Goal: Find specific page/section: Find specific page/section

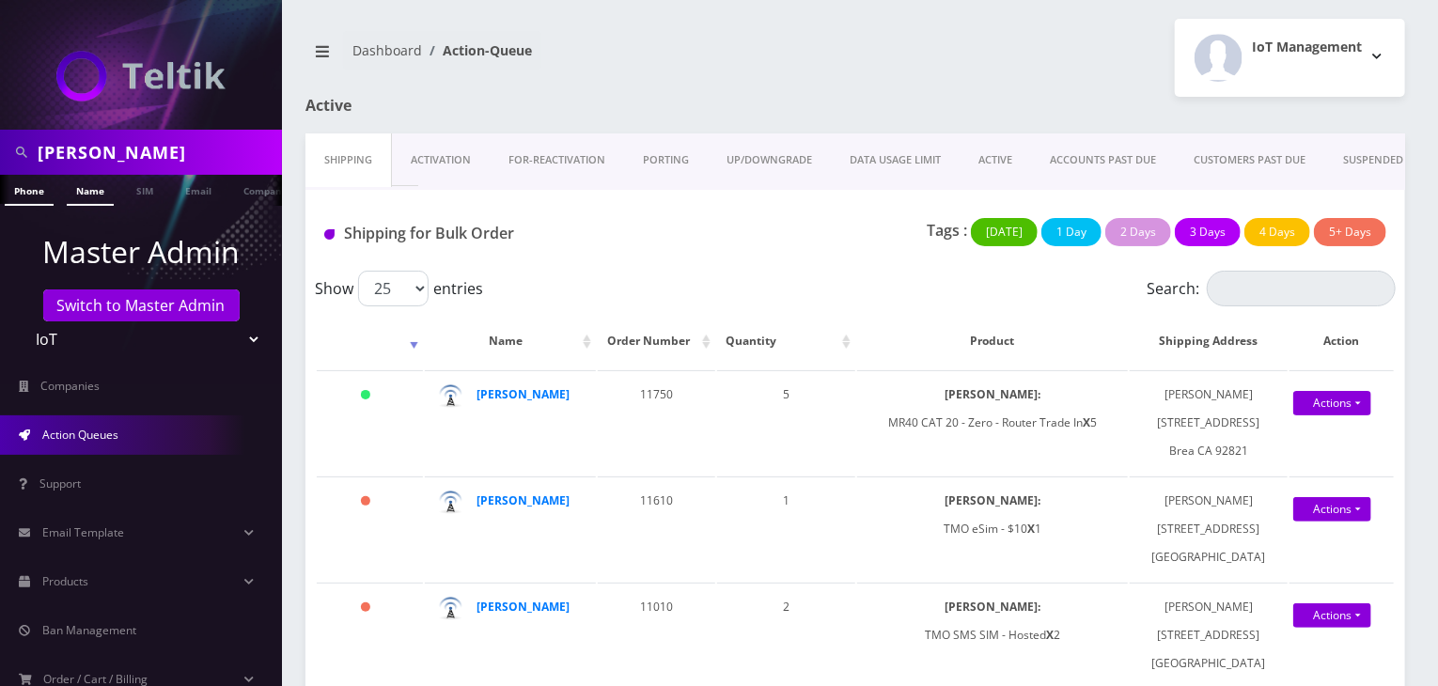
type input "[PERSON_NAME]"
click at [93, 193] on link "Name" at bounding box center [90, 190] width 47 height 31
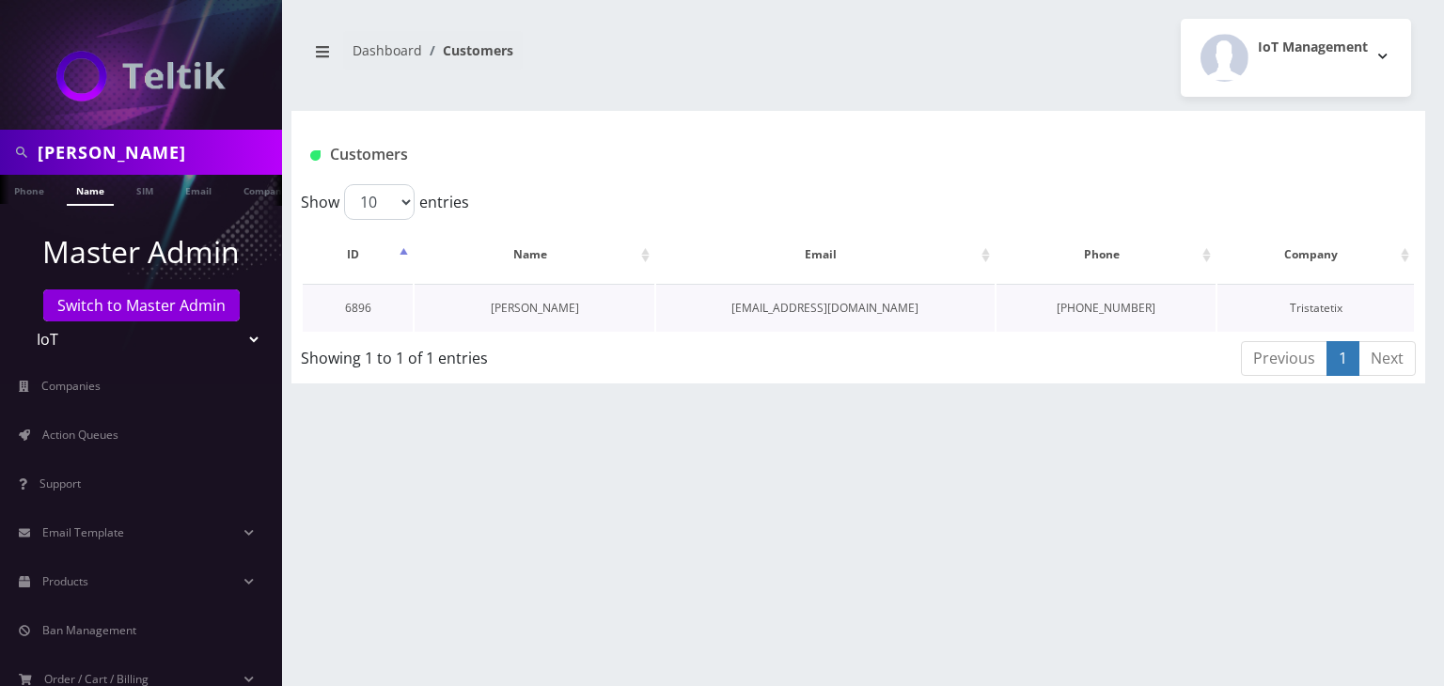
click at [550, 305] on link "[PERSON_NAME]" at bounding box center [535, 308] width 88 height 16
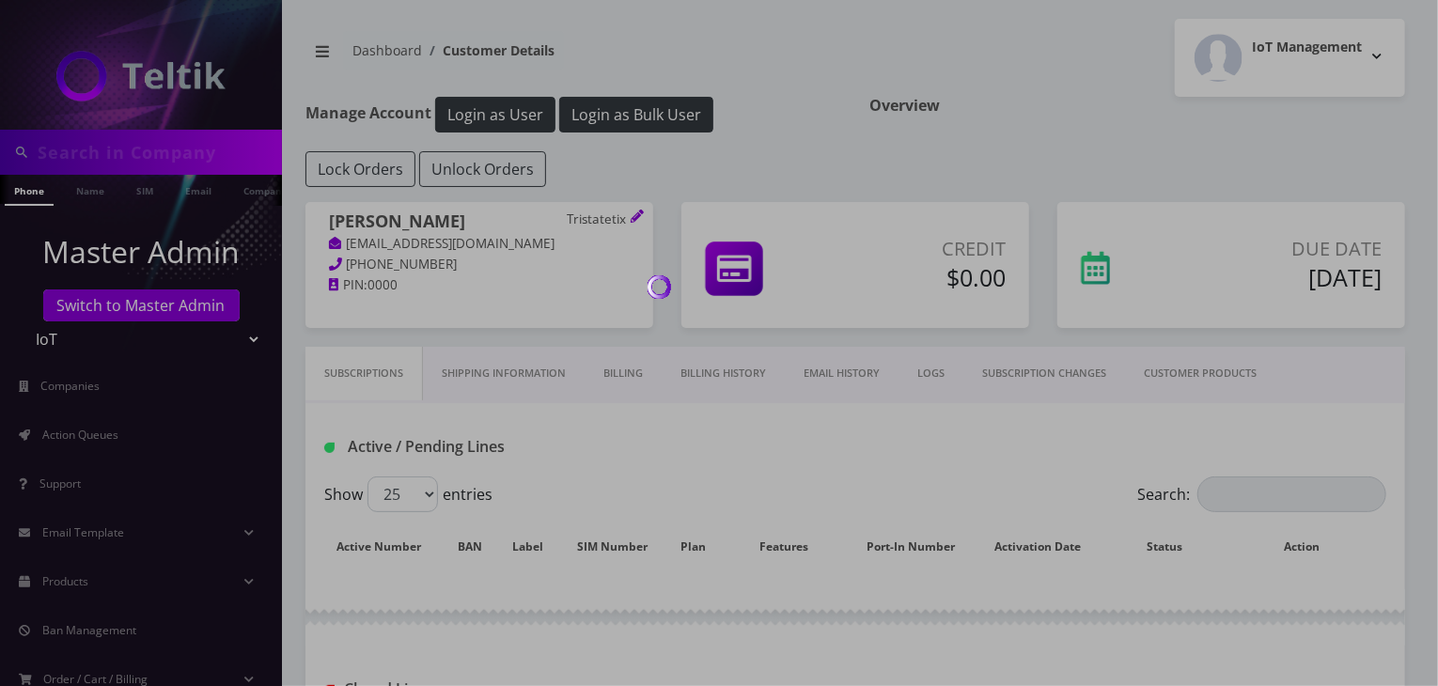
type input "[PERSON_NAME]"
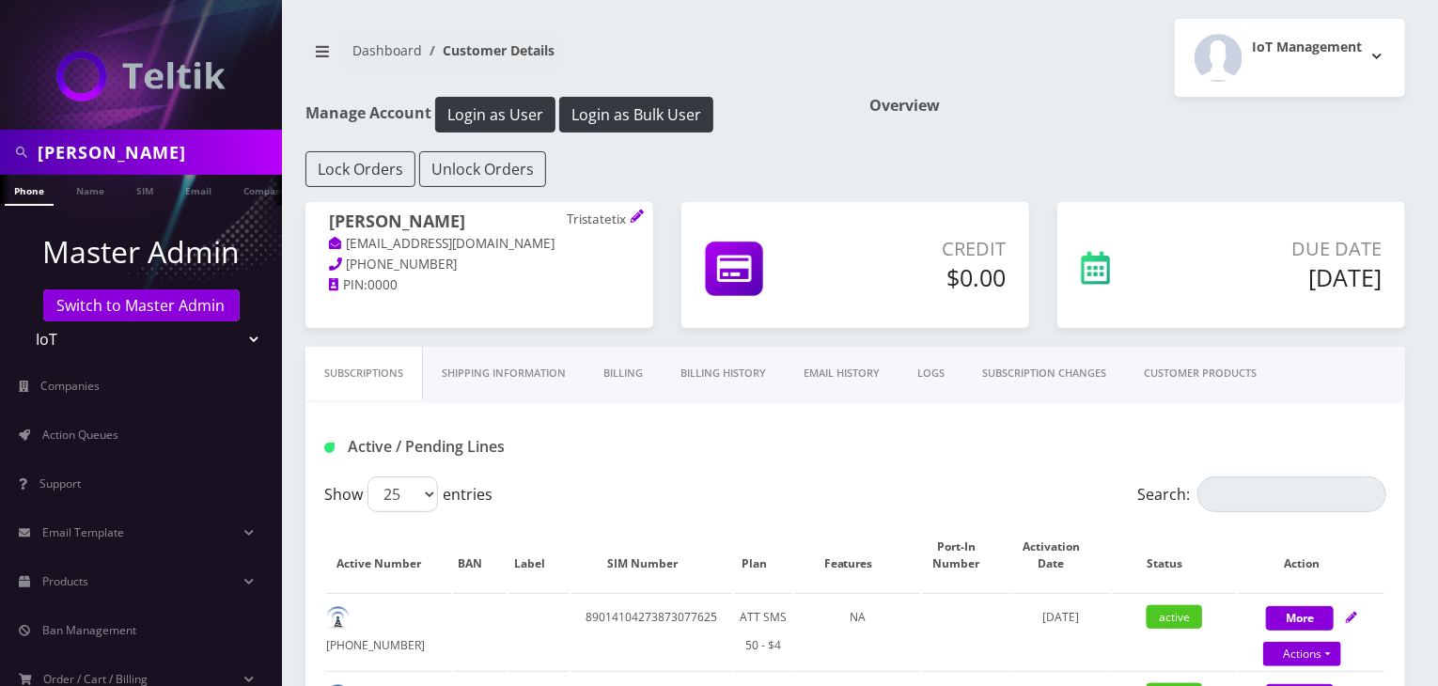
click at [1201, 378] on link "CUSTOMER PRODUCTS" at bounding box center [1200, 374] width 150 height 54
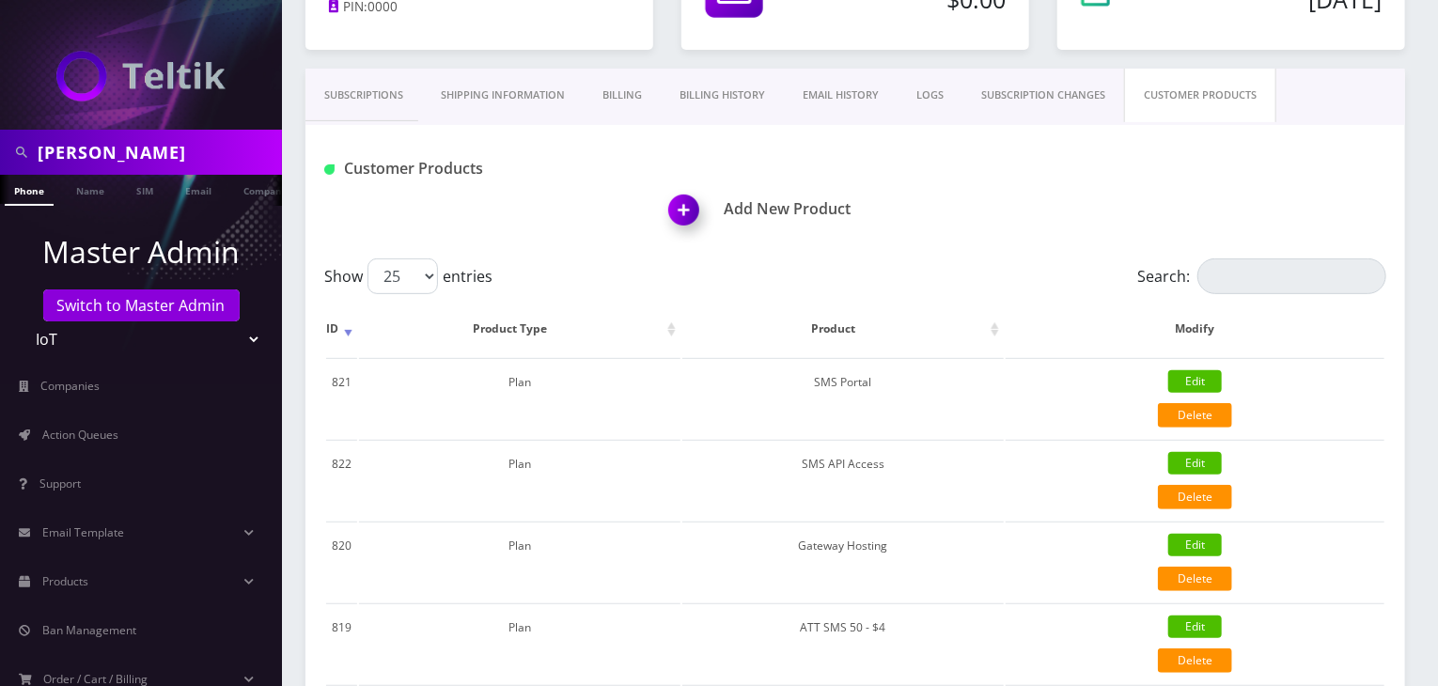
scroll to position [125, 0]
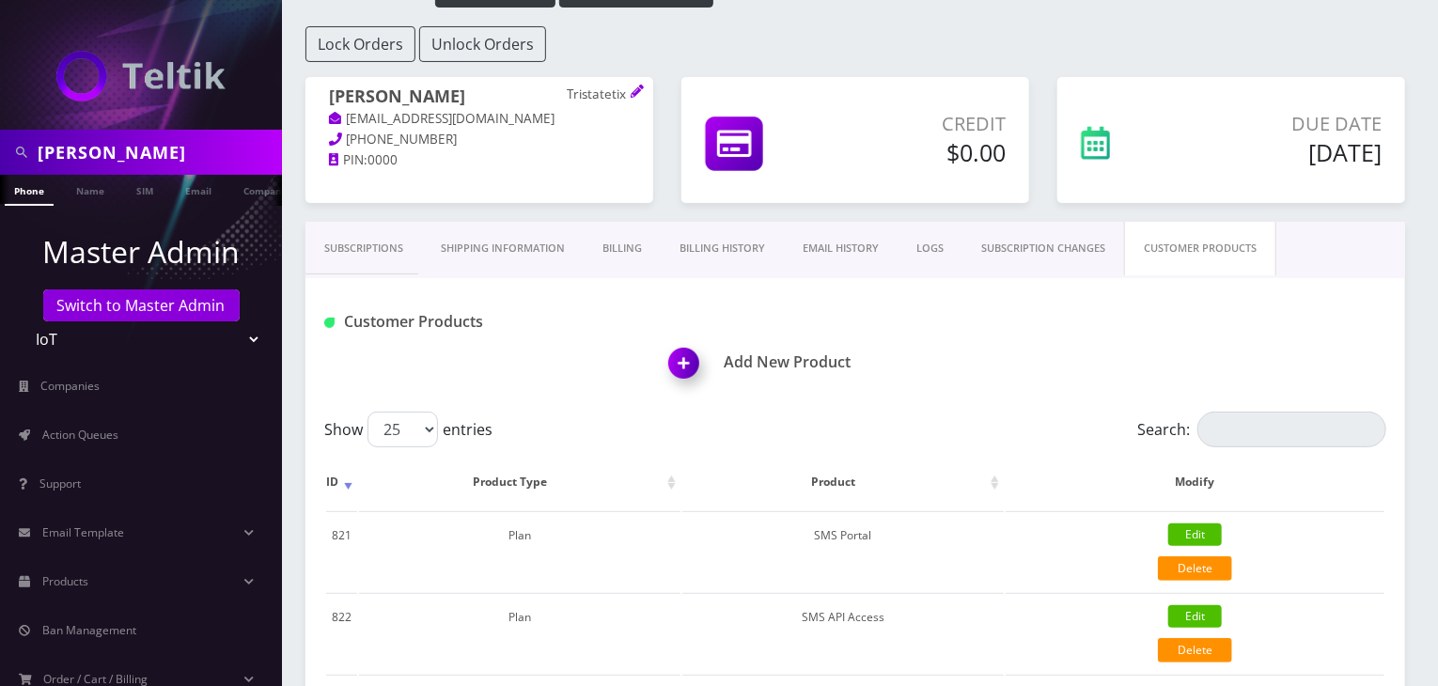
click at [347, 244] on link "Subscriptions" at bounding box center [363, 249] width 117 height 54
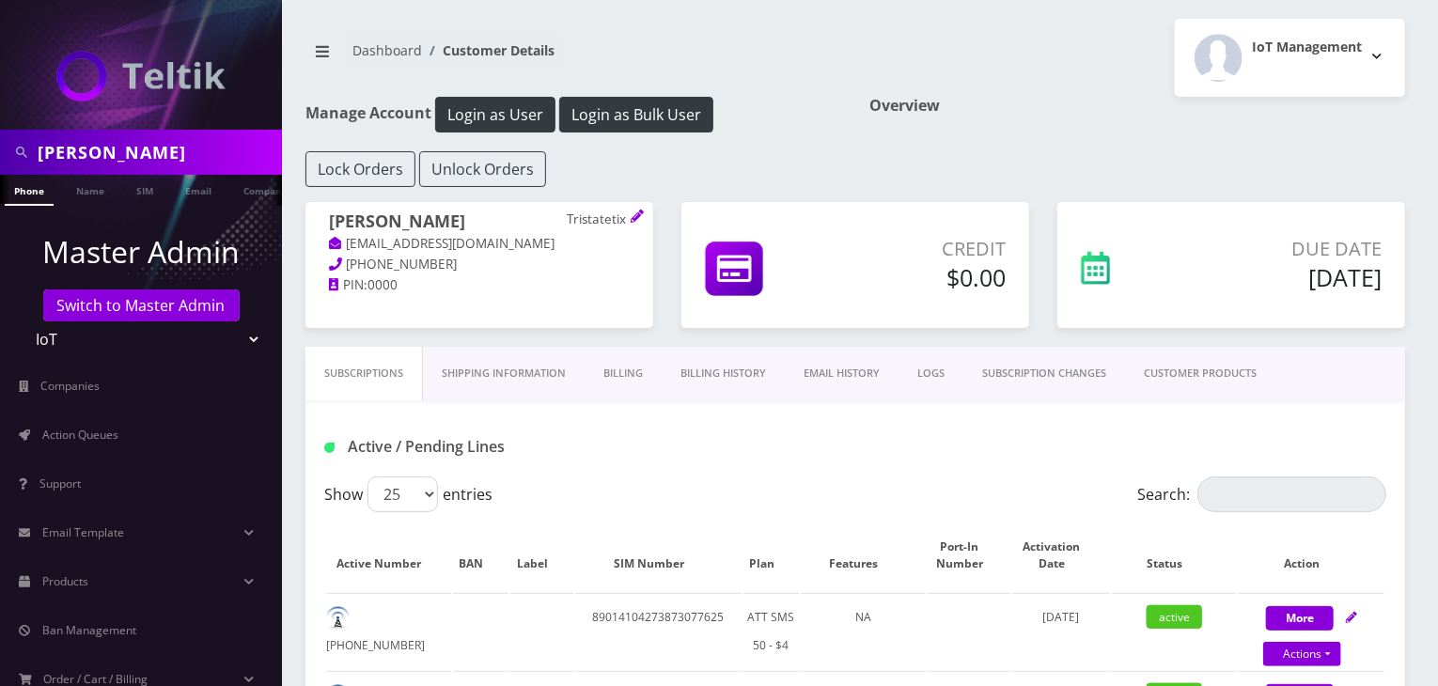
click at [1199, 372] on link "CUSTOMER PRODUCTS" at bounding box center [1200, 374] width 150 height 54
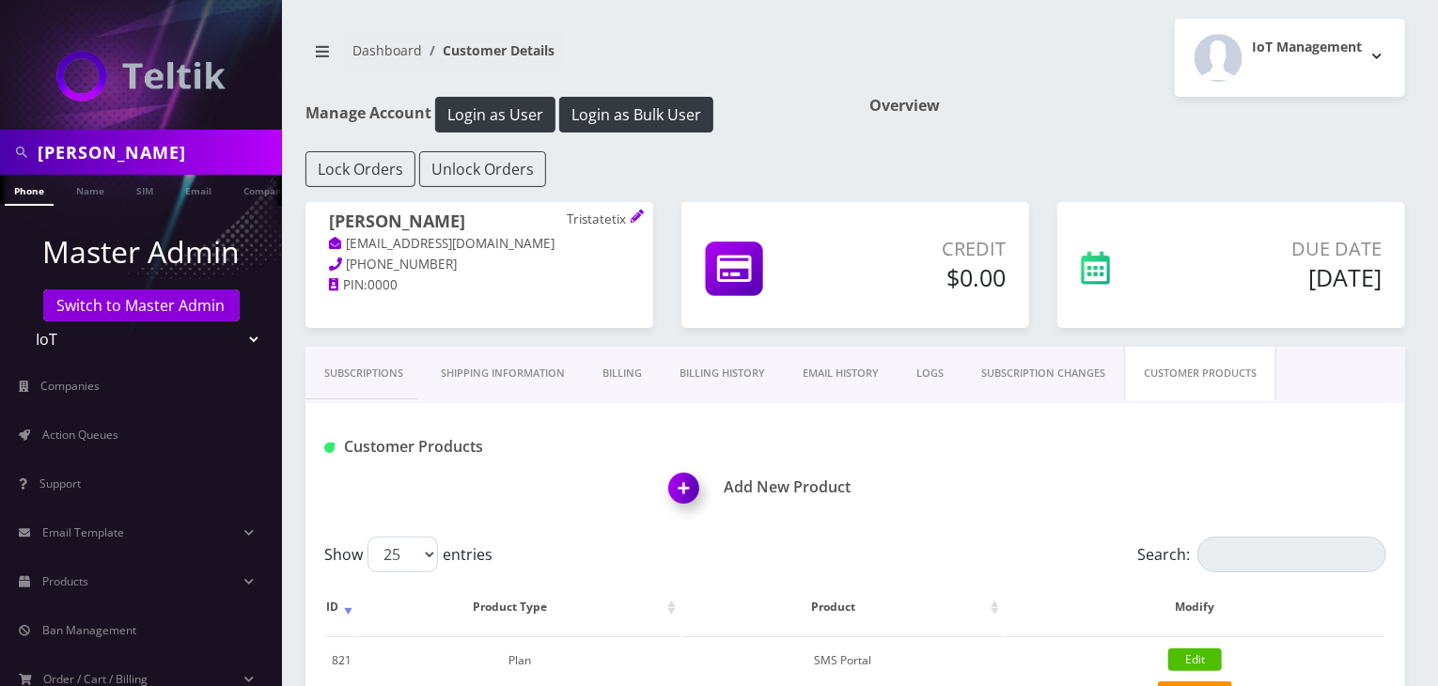
click at [364, 369] on link "Subscriptions" at bounding box center [363, 374] width 117 height 54
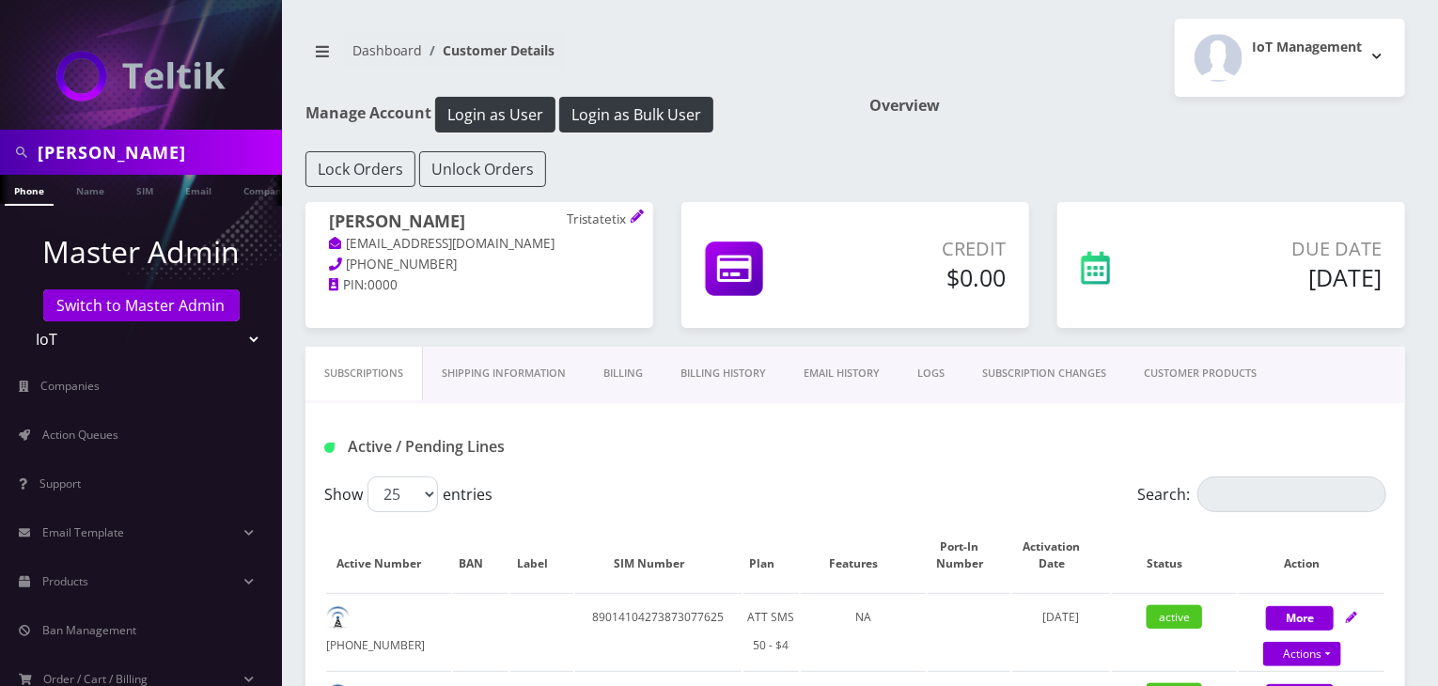
click at [1190, 370] on link "CUSTOMER PRODUCTS" at bounding box center [1200, 374] width 150 height 54
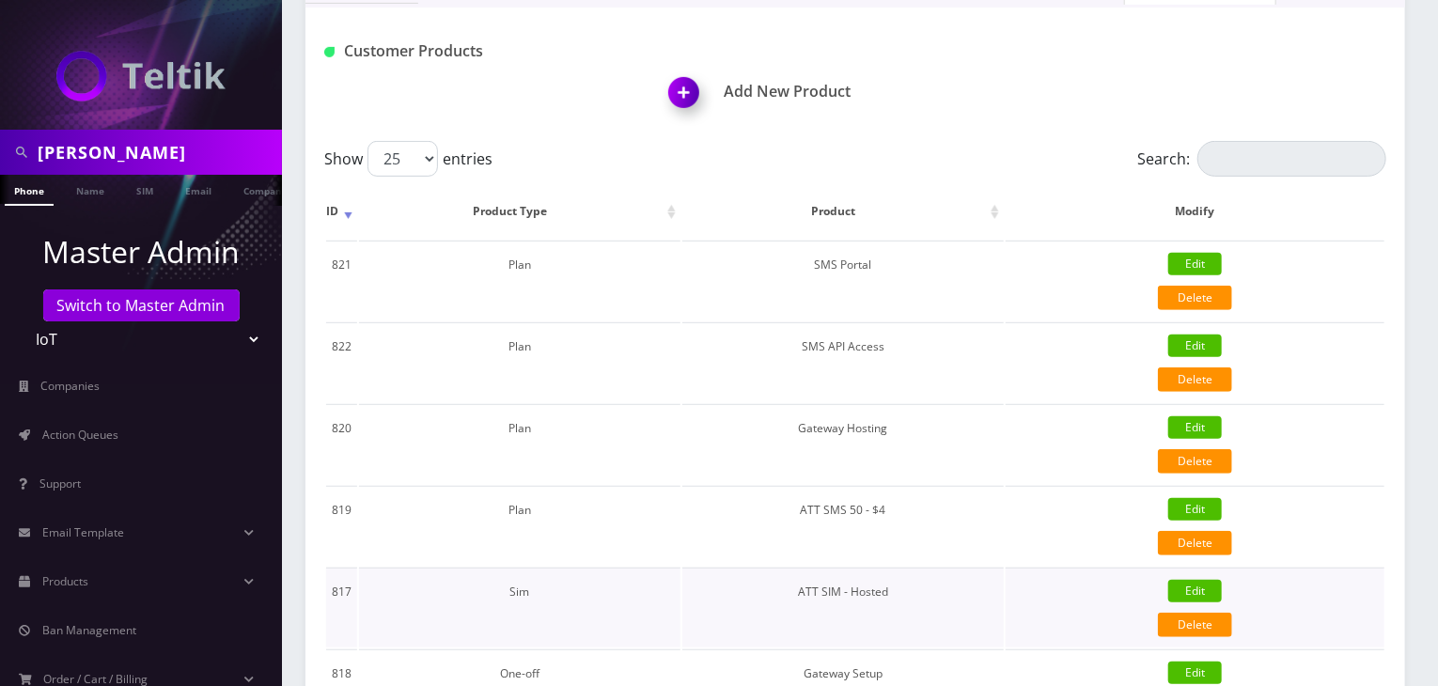
scroll to position [595, 0]
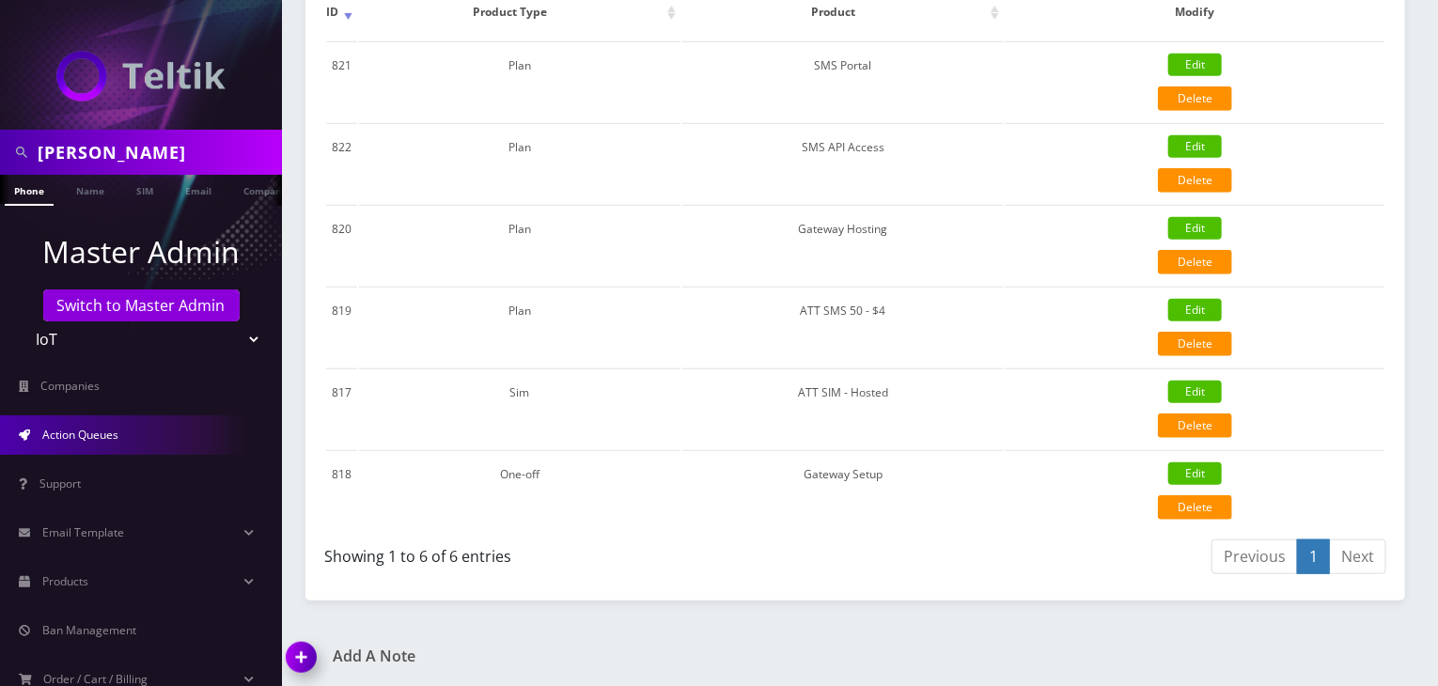
click at [80, 446] on link "Action Queues" at bounding box center [141, 434] width 282 height 39
